Goal: Task Accomplishment & Management: Manage account settings

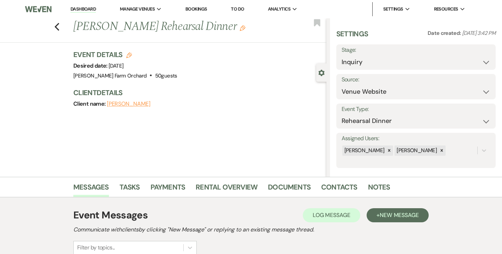
click at [112, 103] on button "[PERSON_NAME]" at bounding box center [129, 104] width 44 height 6
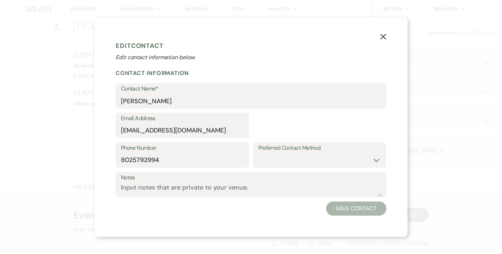
select select "1"
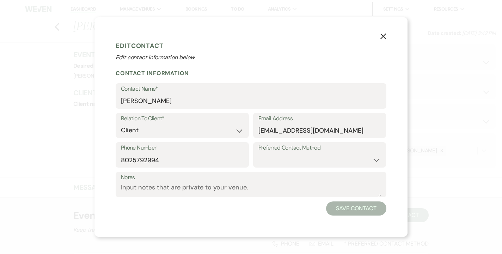
click at [382, 34] on icon "X" at bounding box center [383, 36] width 6 height 6
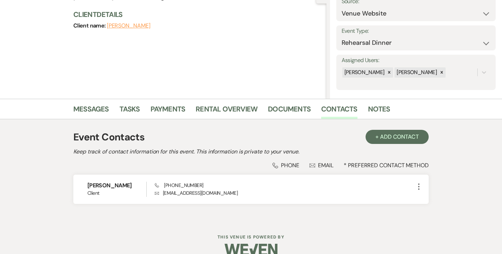
scroll to position [78, 0]
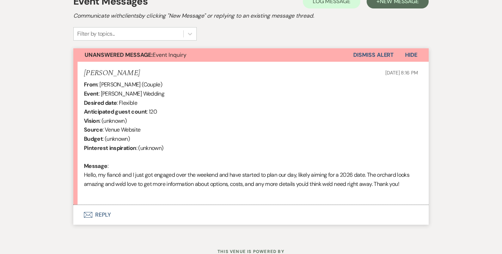
click at [101, 211] on button "Envelope Reply" at bounding box center [250, 215] width 355 height 20
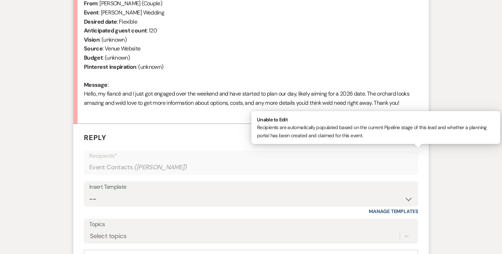
scroll to position [299, 0]
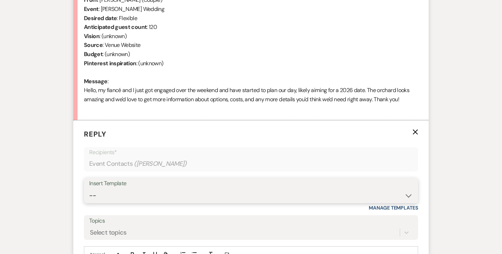
select select "481"
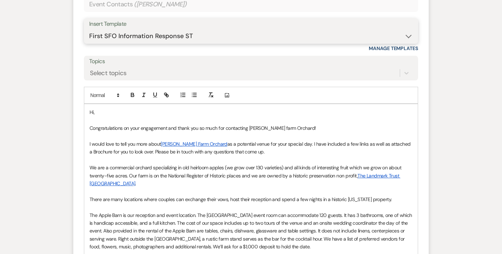
scroll to position [457, 0]
click at [97, 112] on p "Hi," at bounding box center [251, 113] width 323 height 8
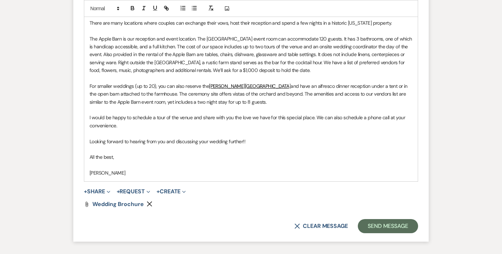
scroll to position [643, 0]
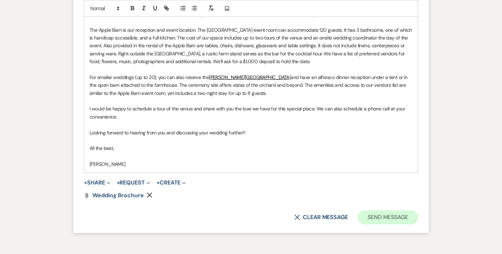
click at [392, 210] on button "Send Message" at bounding box center [388, 217] width 60 height 14
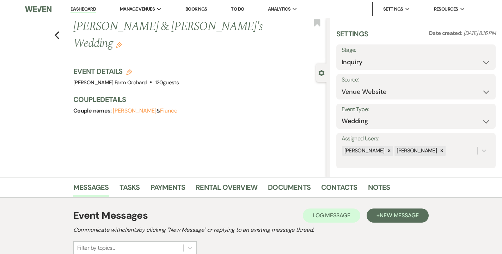
scroll to position [0, 0]
click at [92, 8] on link "Dashboard" at bounding box center [82, 9] width 25 height 7
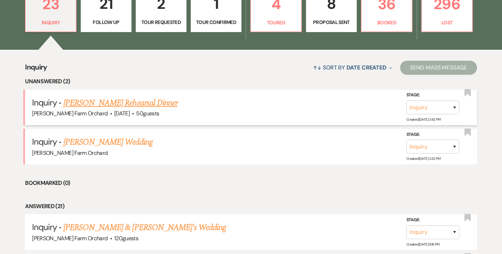
scroll to position [223, 0]
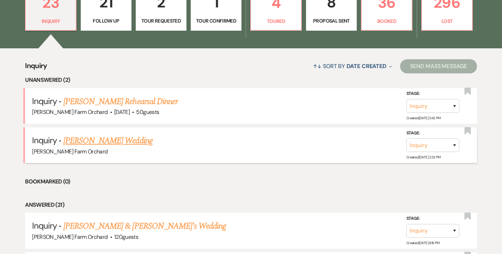
click at [117, 139] on link "Christine Meyer's Wedding" at bounding box center [107, 140] width 89 height 13
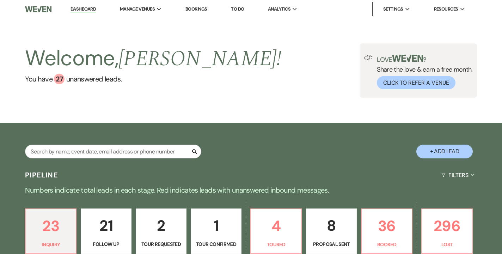
select select "5"
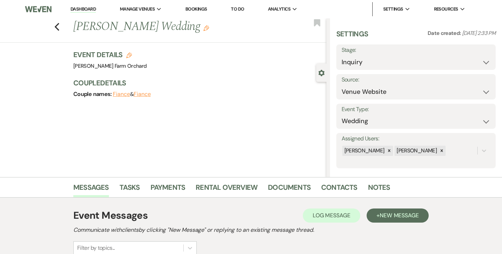
drag, startPoint x: 289, startPoint y: 217, endPoint x: 299, endPoint y: 204, distance: 16.4
click at [289, 216] on div "Event Messages Log Log Message + New Message" at bounding box center [250, 215] width 355 height 15
select select "8"
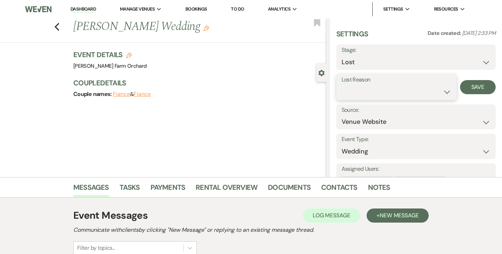
select select "1"
click at [479, 85] on button "Save" at bounding box center [481, 87] width 27 height 14
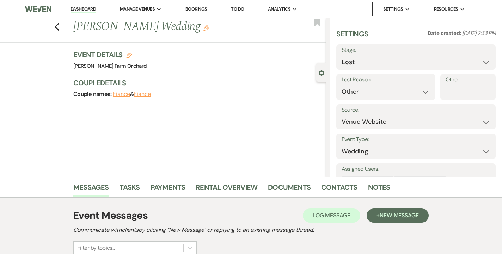
click at [80, 7] on link "Dashboard" at bounding box center [82, 9] width 25 height 7
select select "8"
select select "1"
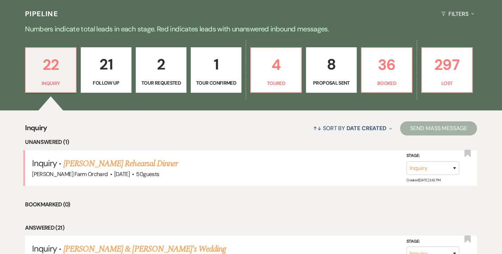
scroll to position [163, 0]
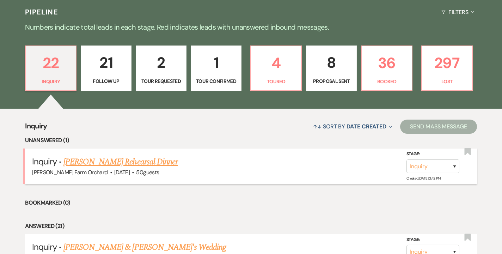
click at [75, 162] on link "[PERSON_NAME] Rehearsal Dinner" at bounding box center [120, 161] width 114 height 13
select select "5"
select select "11"
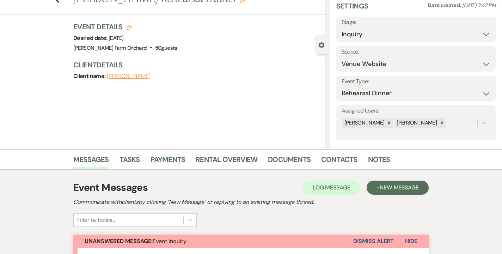
scroll to position [29, 0]
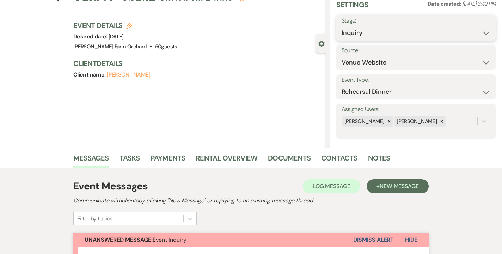
select select "8"
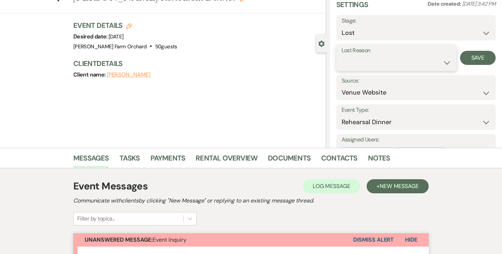
select select "1"
click at [453, 56] on input "Other" at bounding box center [440, 63] width 40 height 14
type input "email"
click at [481, 59] on button "Save" at bounding box center [481, 58] width 27 height 14
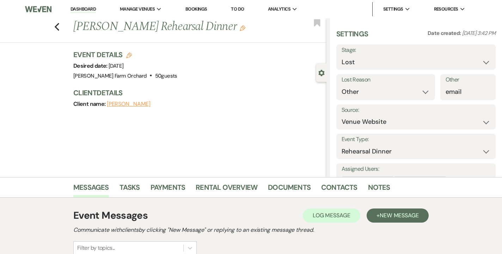
scroll to position [0, 0]
click at [92, 6] on link "Dashboard" at bounding box center [82, 9] width 25 height 7
select select "8"
select select "1"
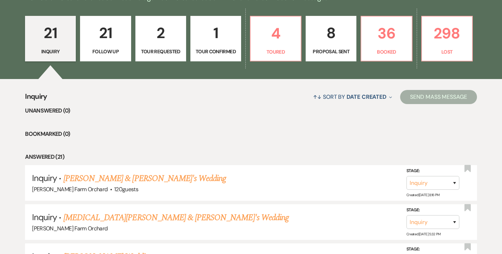
scroll to position [191, 0]
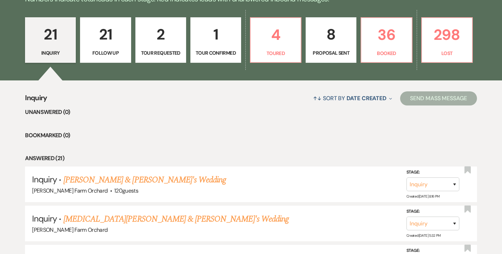
click at [156, 54] on p "Tour Requested" at bounding box center [161, 53] width 42 height 8
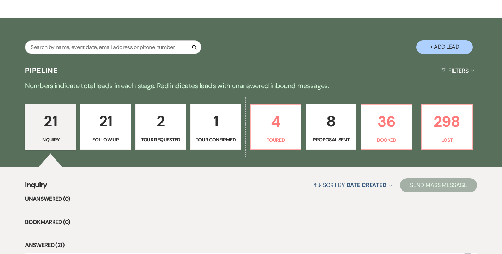
select select "2"
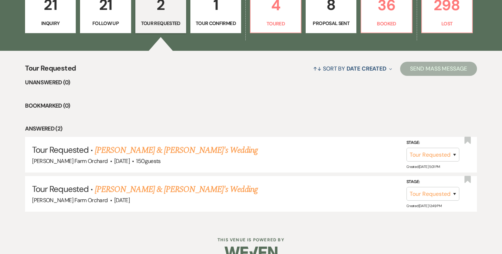
scroll to position [221, 0]
click at [129, 150] on link "Katie Dolan & Fiance's Wedding" at bounding box center [176, 150] width 163 height 13
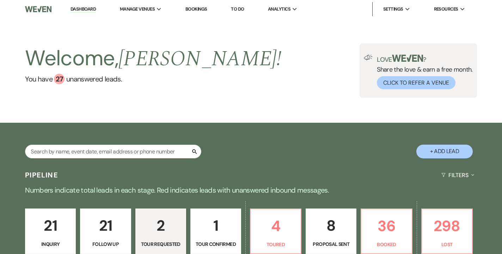
select select "2"
select select "5"
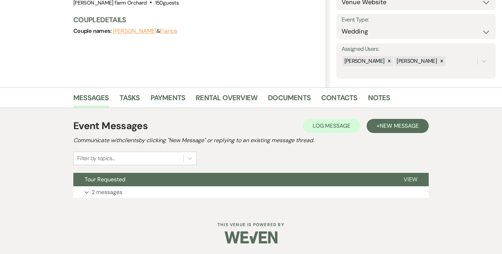
scroll to position [89, 0]
click at [122, 192] on p "2 messages" at bounding box center [107, 192] width 31 height 9
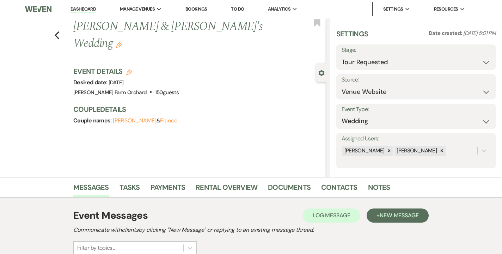
scroll to position [0, 0]
click at [80, 10] on link "Dashboard" at bounding box center [82, 9] width 25 height 7
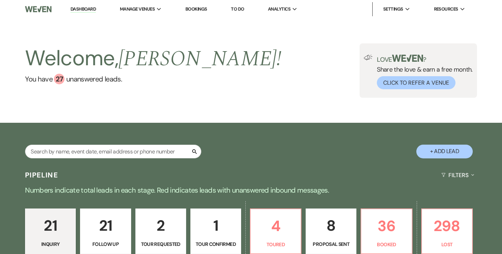
click at [161, 243] on p "Tour Requested" at bounding box center [161, 244] width 42 height 8
select select "2"
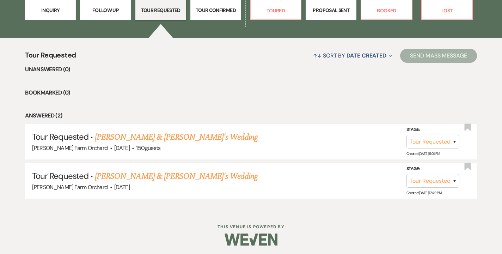
scroll to position [233, 0]
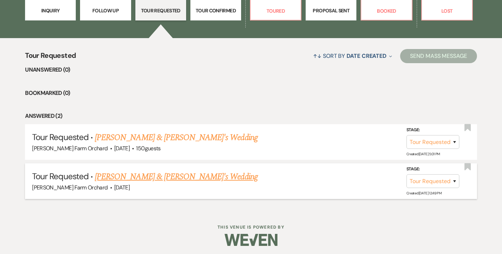
click at [139, 176] on link "Megan & Fiance's Wedding" at bounding box center [176, 176] width 163 height 13
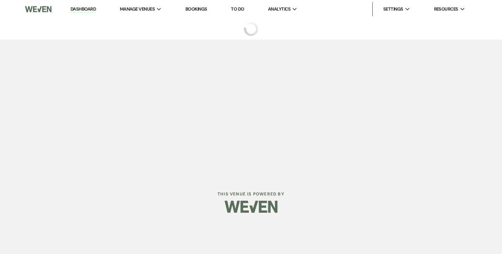
select select "2"
select select "5"
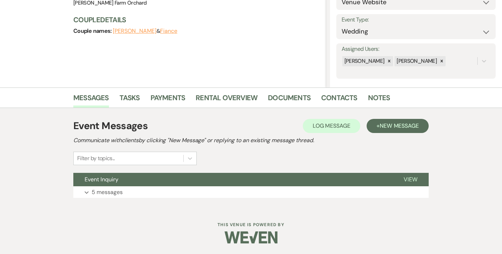
scroll to position [89, 0]
click at [125, 190] on button "Expand 5 messages" at bounding box center [250, 192] width 355 height 12
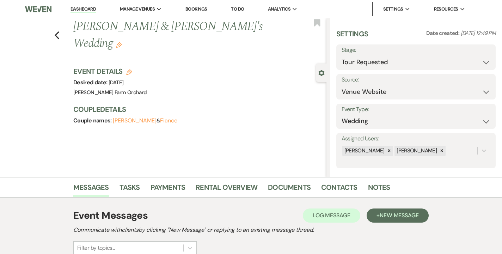
scroll to position [0, 0]
click at [81, 9] on link "Dashboard" at bounding box center [82, 9] width 25 height 7
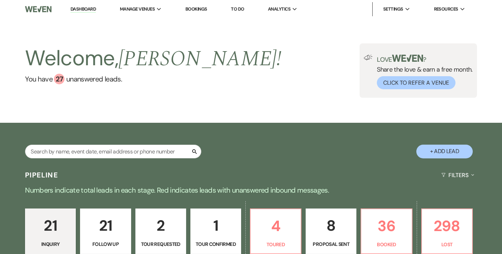
click at [217, 240] on p "Tour Confirmed" at bounding box center [216, 244] width 42 height 8
select select "4"
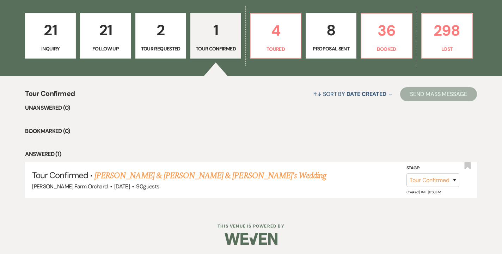
scroll to position [195, 0]
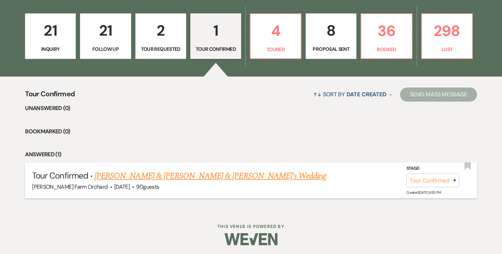
click at [160, 173] on link "Evan & Emily & Fiance's Wedding" at bounding box center [210, 176] width 232 height 13
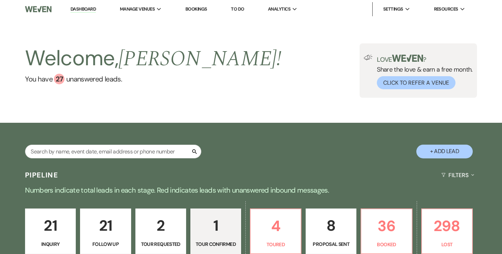
select select "4"
select select "5"
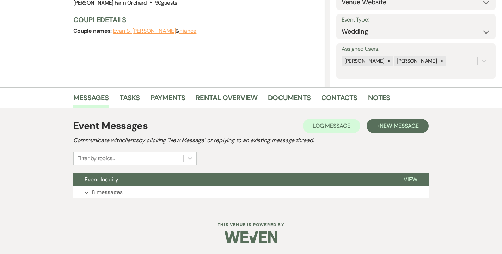
scroll to position [89, 0]
click at [118, 191] on p "8 messages" at bounding box center [107, 192] width 31 height 9
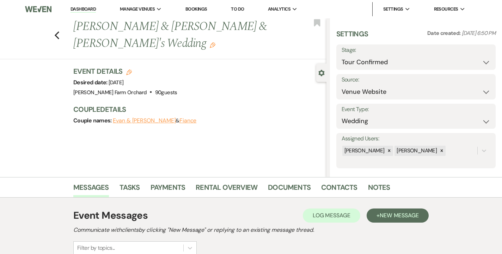
scroll to position [0, 0]
click at [85, 8] on link "Dashboard" at bounding box center [82, 9] width 25 height 7
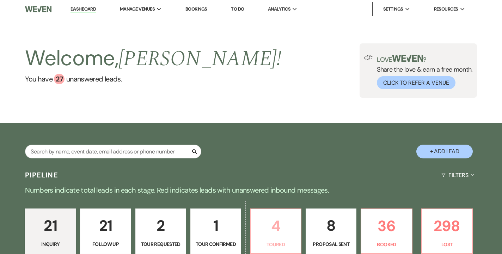
click at [279, 247] on p "Toured" at bounding box center [276, 244] width 42 height 8
select select "5"
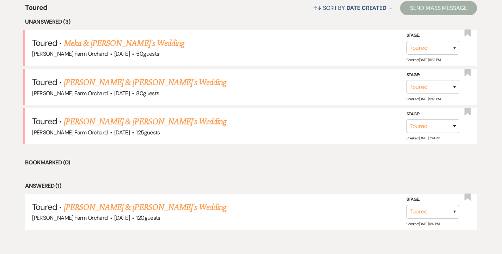
scroll to position [281, 0]
